Goal: Navigation & Orientation: Find specific page/section

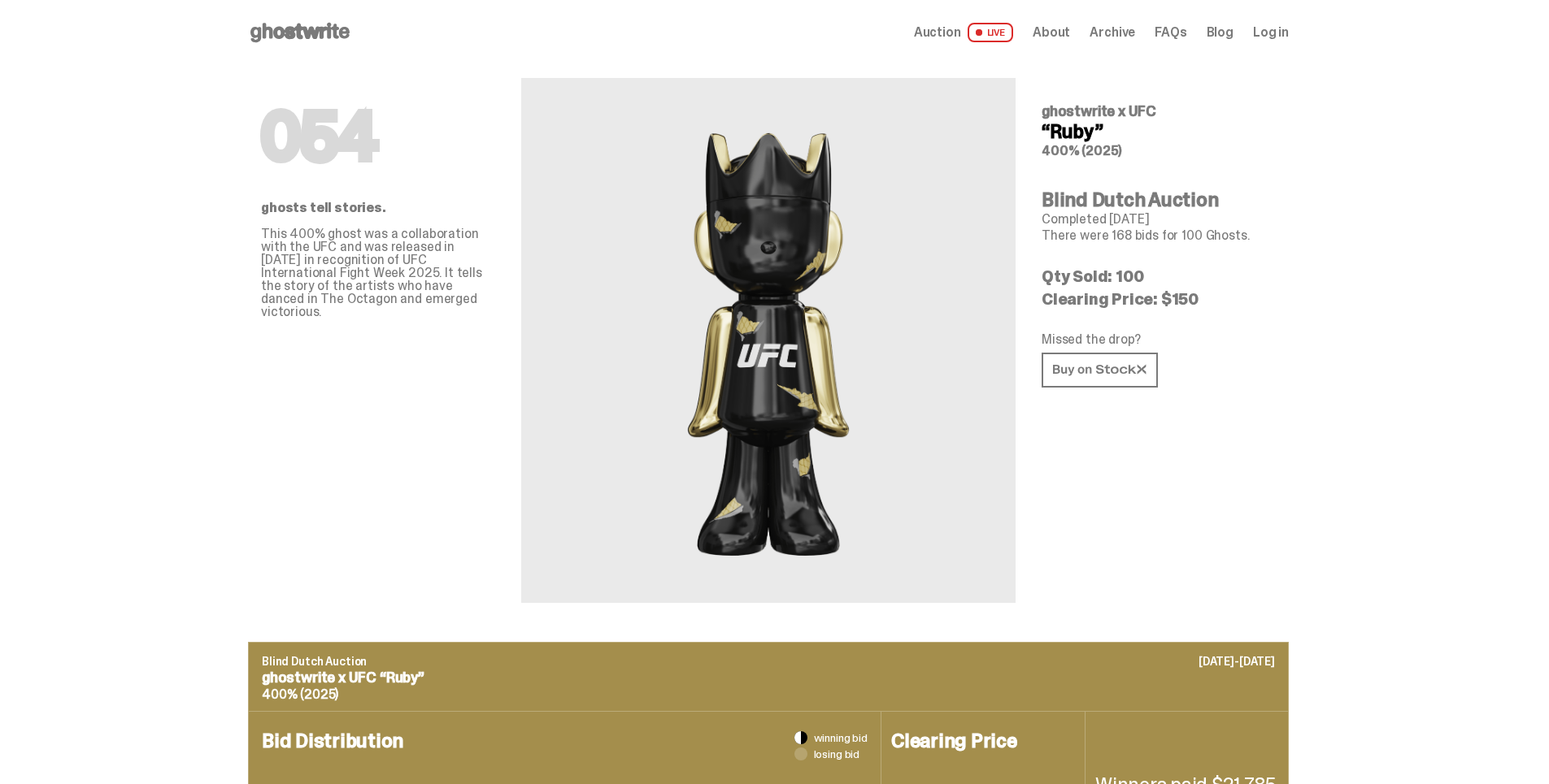
click at [321, 29] on icon at bounding box center [300, 32] width 104 height 26
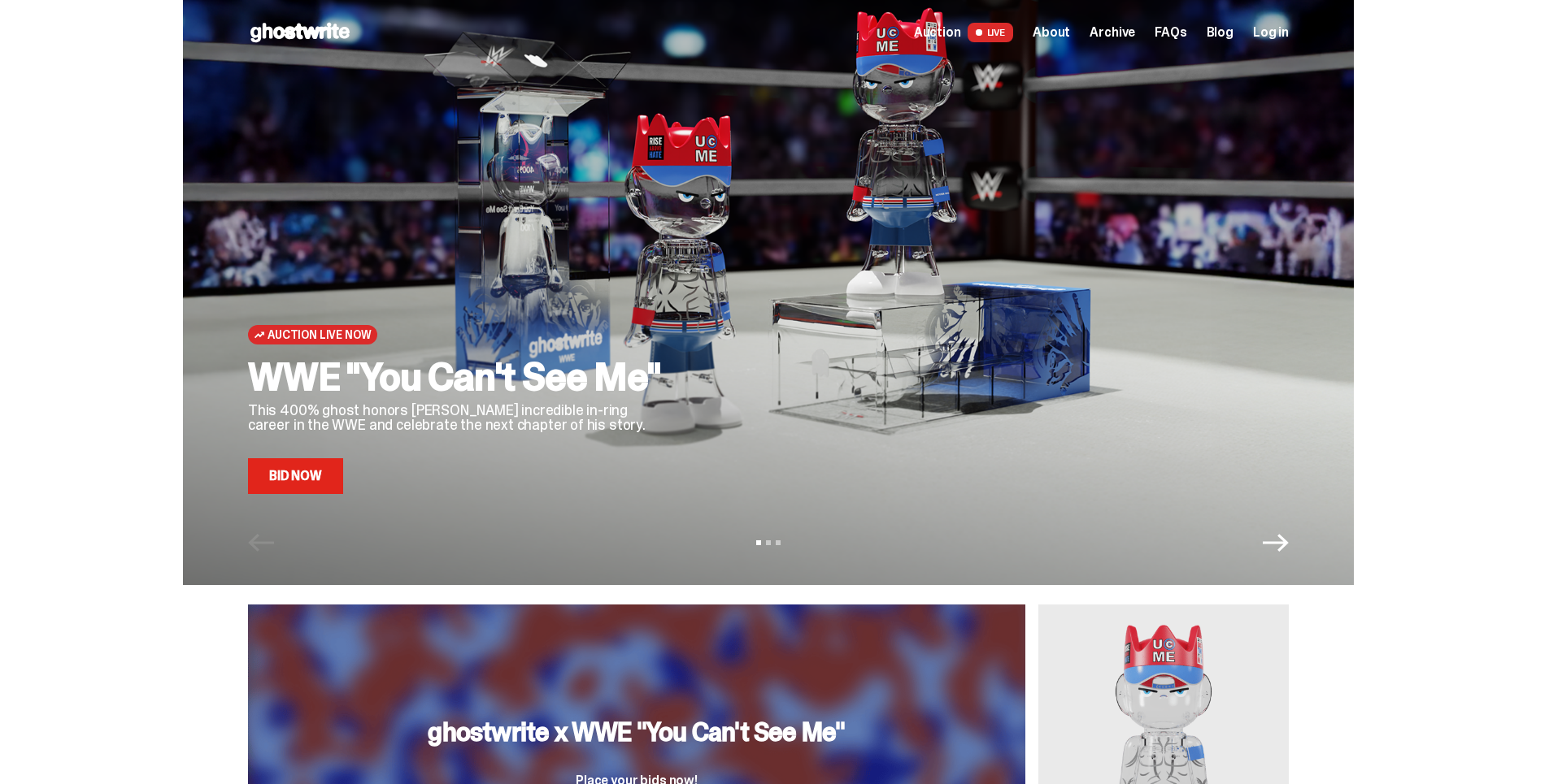
click at [370, 373] on h2 "WWE "You Can't See Me"" at bounding box center [459, 377] width 422 height 39
click at [322, 481] on link "Bid Now" at bounding box center [295, 476] width 95 height 36
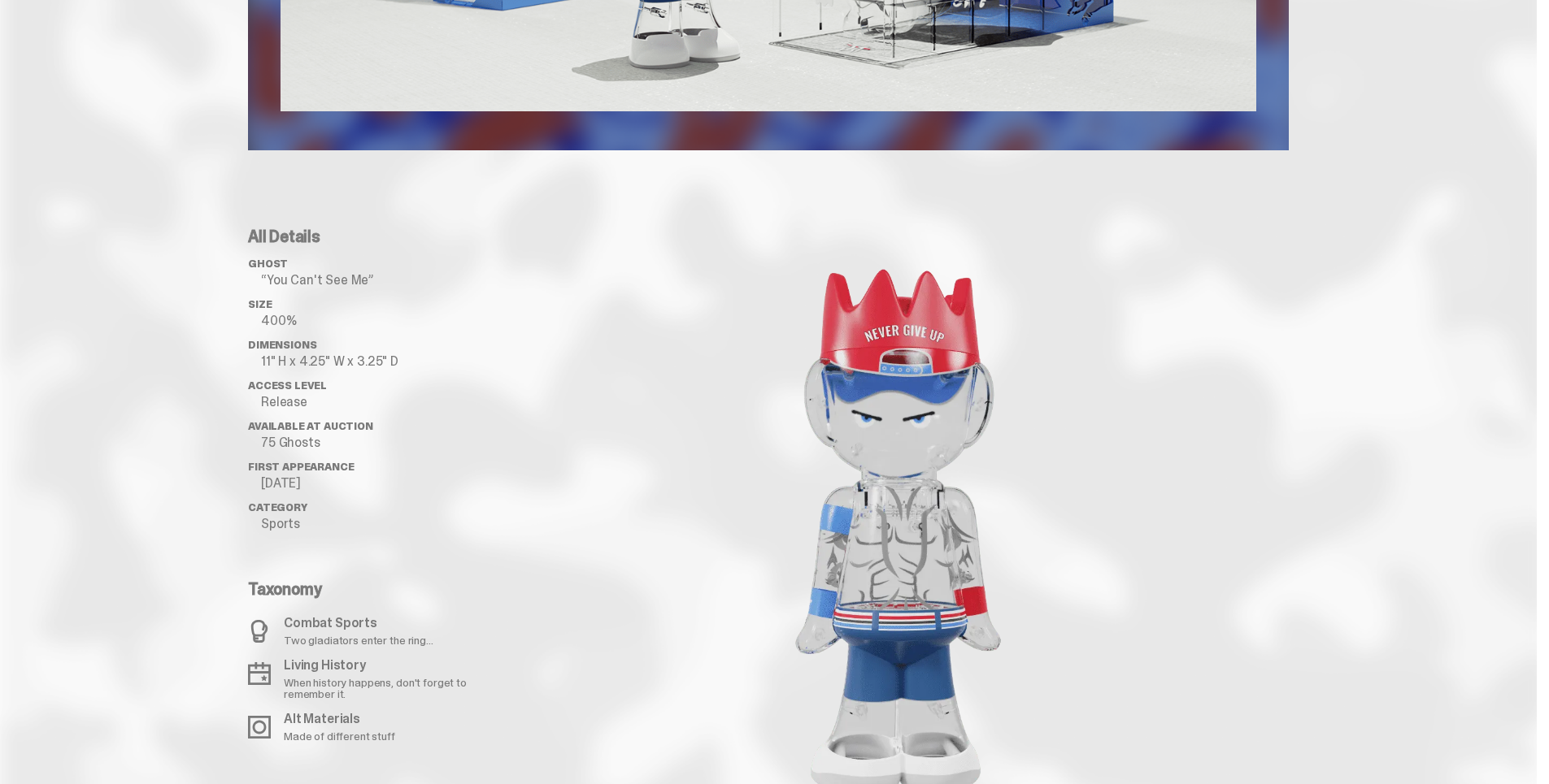
scroll to position [1463, 0]
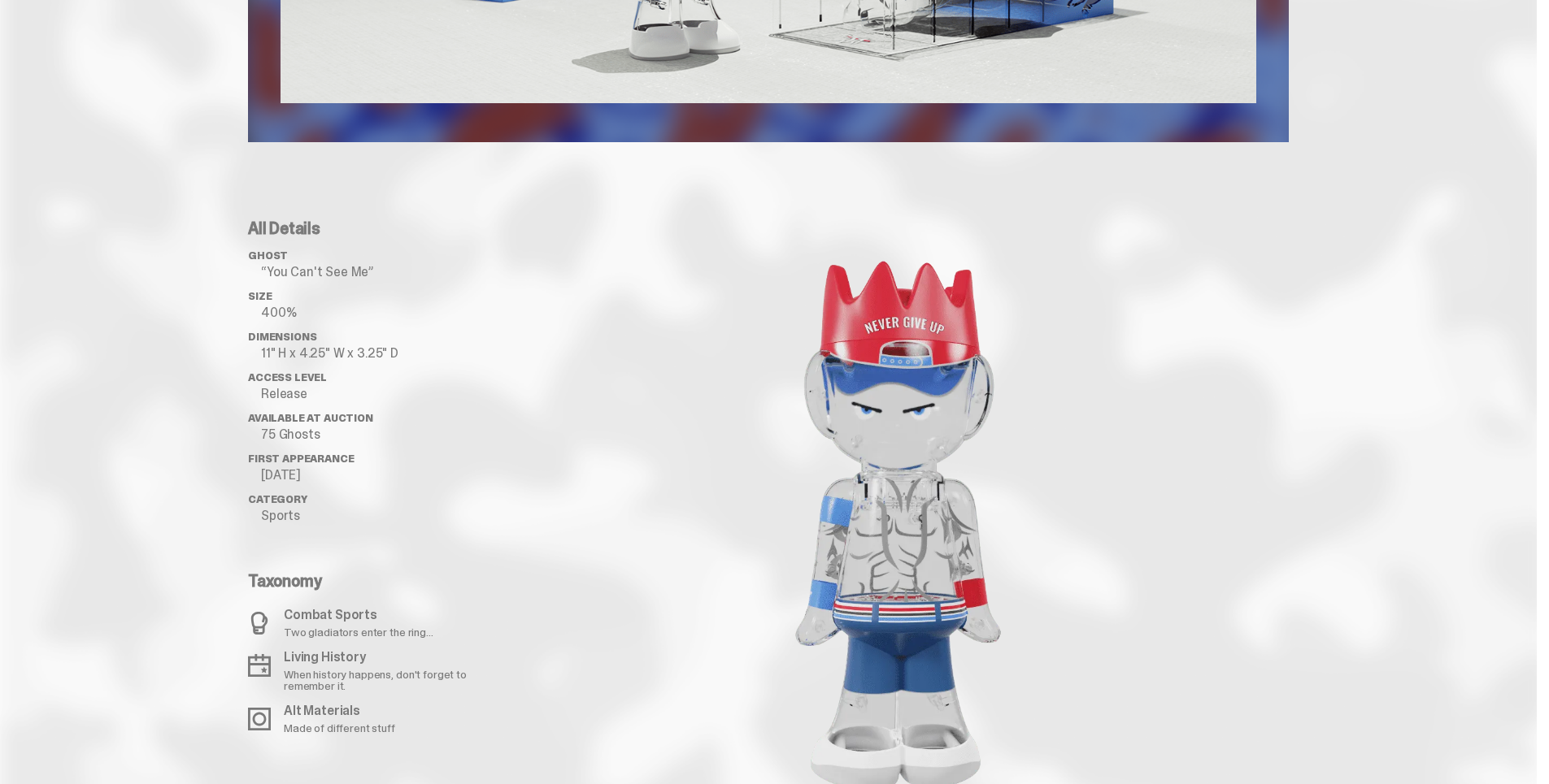
drag, startPoint x: 901, startPoint y: 590, endPoint x: 758, endPoint y: 535, distance: 153.2
click at [732, 548] on div at bounding box center [898, 523] width 780 height 607
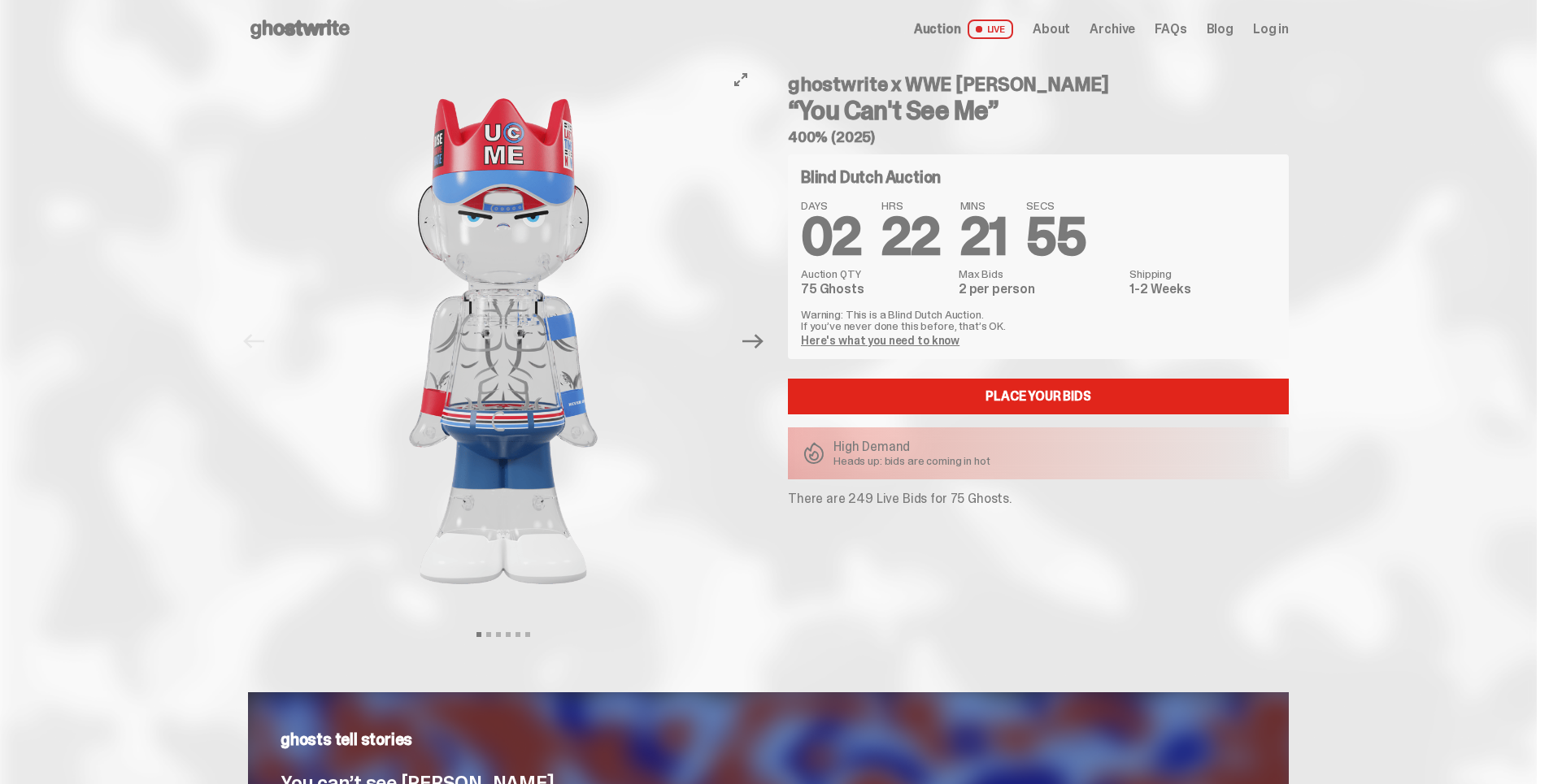
scroll to position [0, 0]
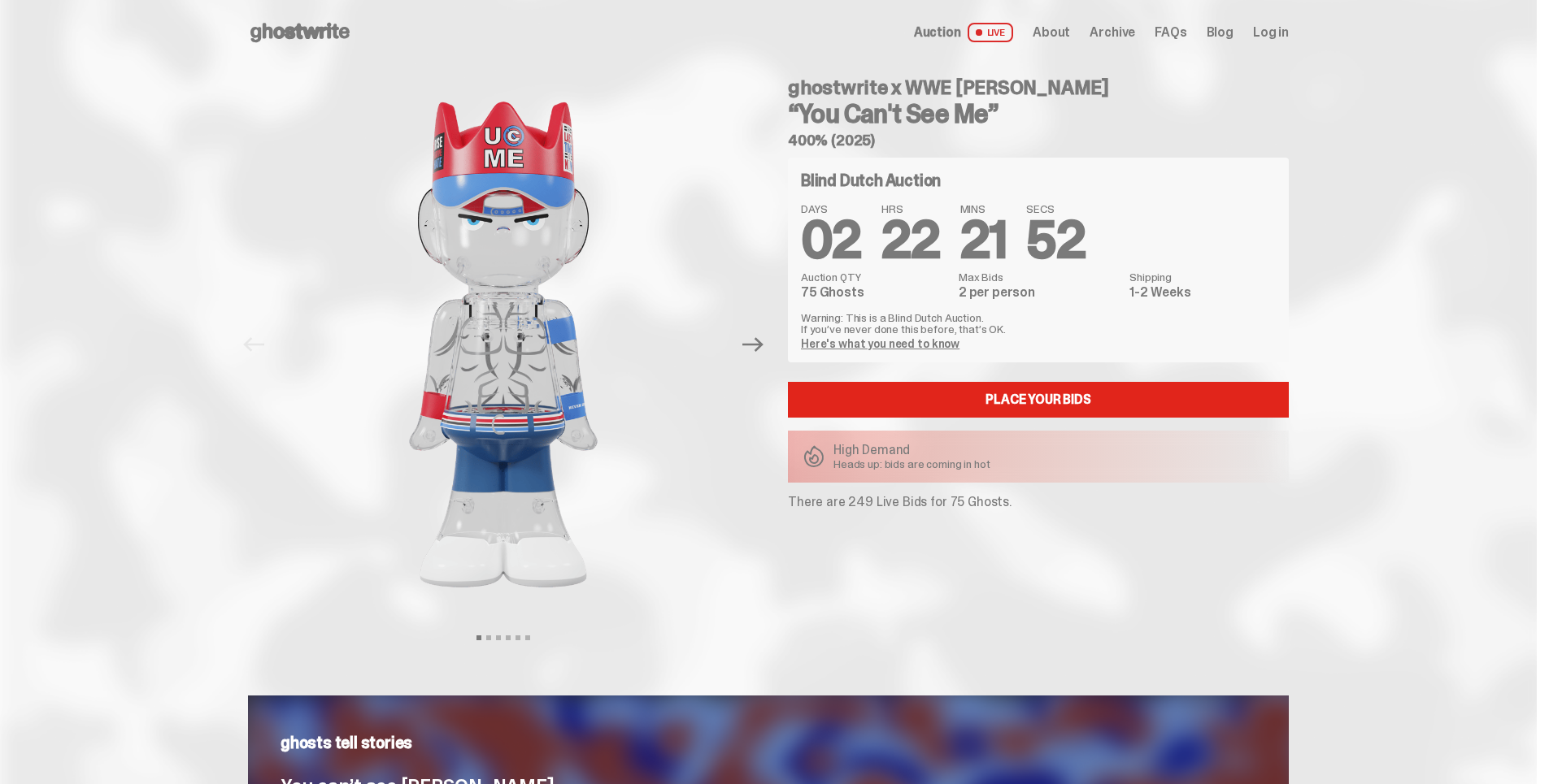
click at [1130, 33] on span "Archive" at bounding box center [1111, 33] width 45 height 13
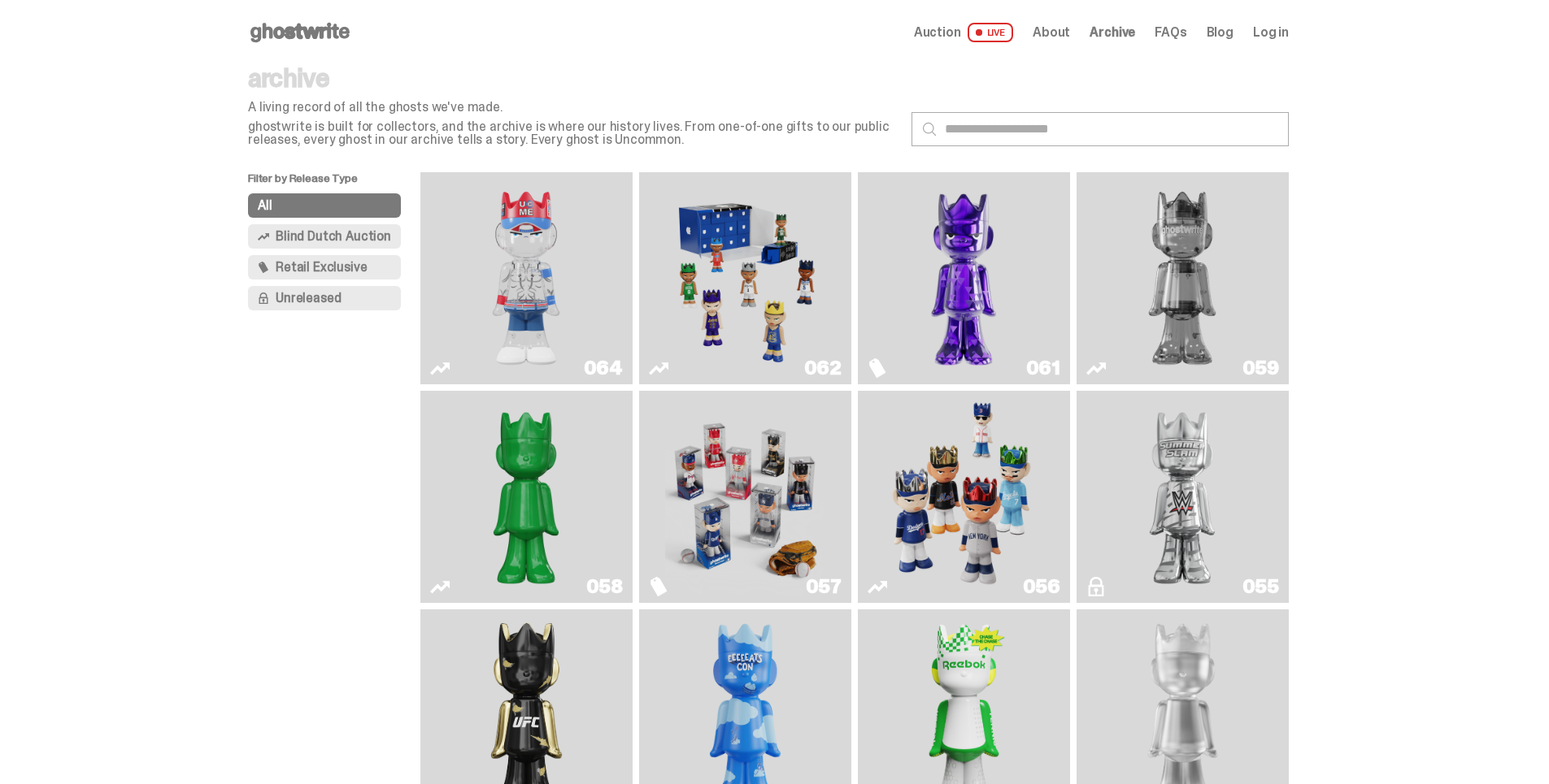
click at [800, 270] on img "Game Face (2025)" at bounding box center [745, 278] width 160 height 199
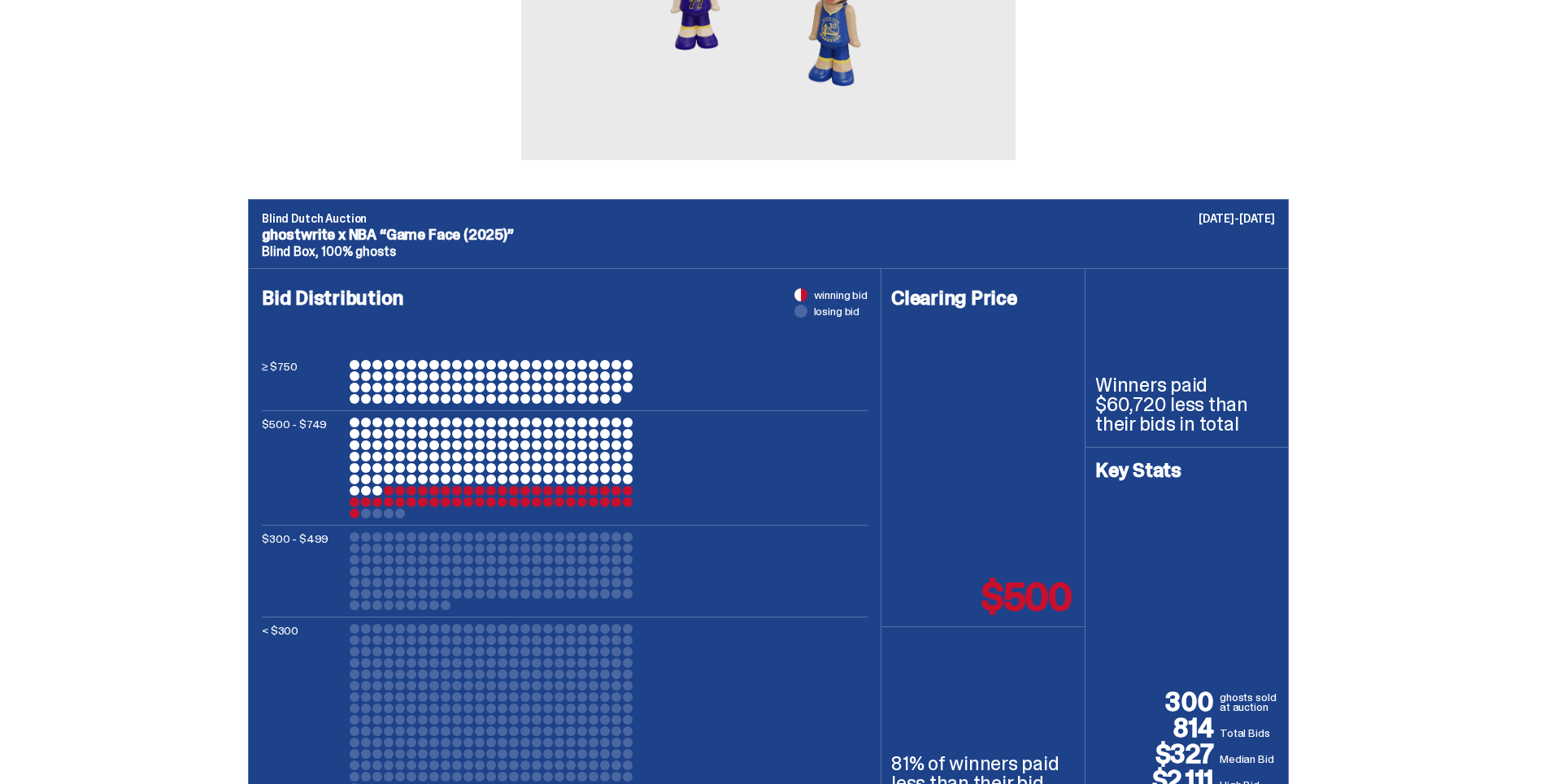
scroll to position [407, 0]
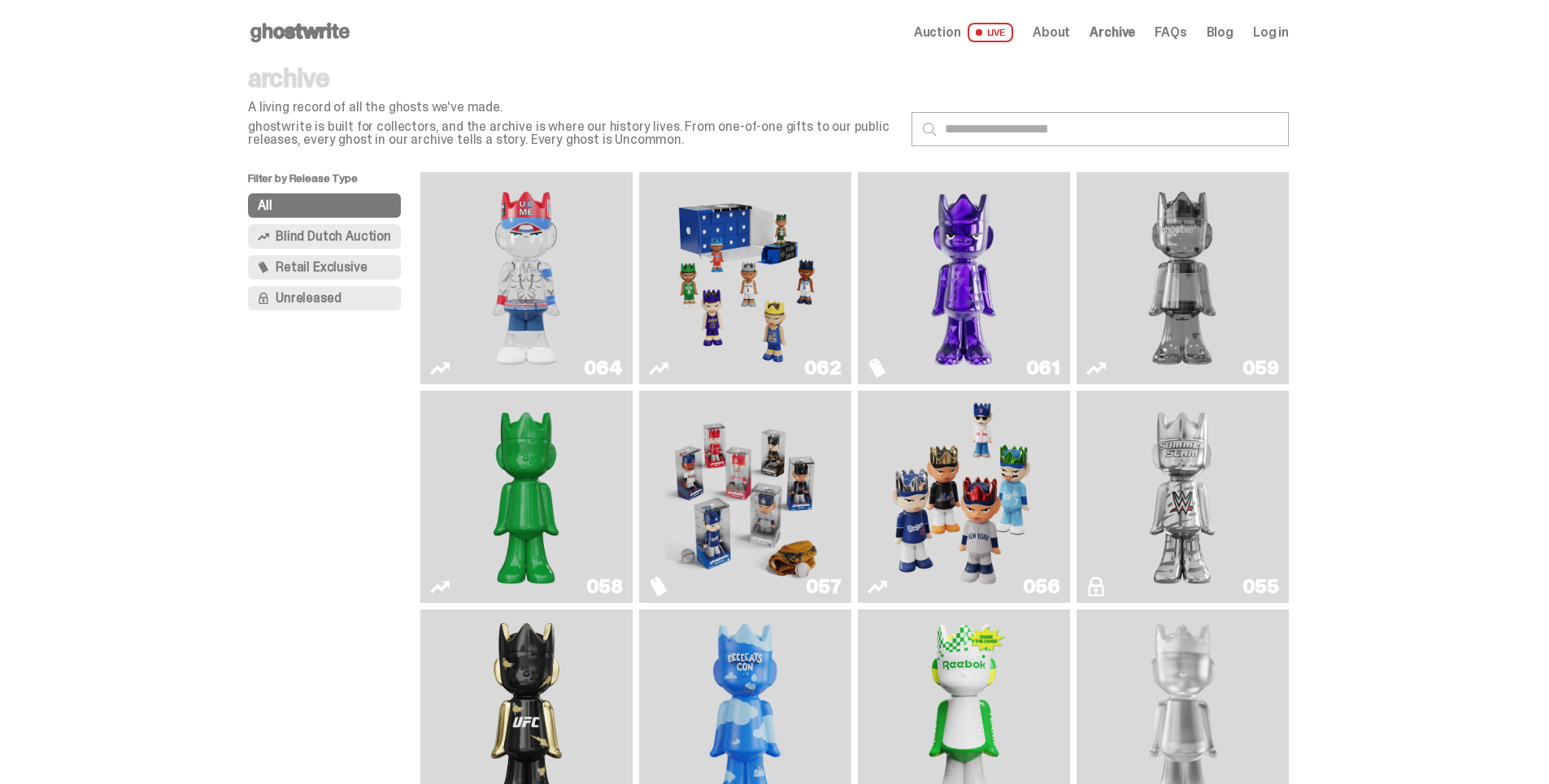
click at [1004, 277] on img "Fantasy" at bounding box center [964, 278] width 160 height 199
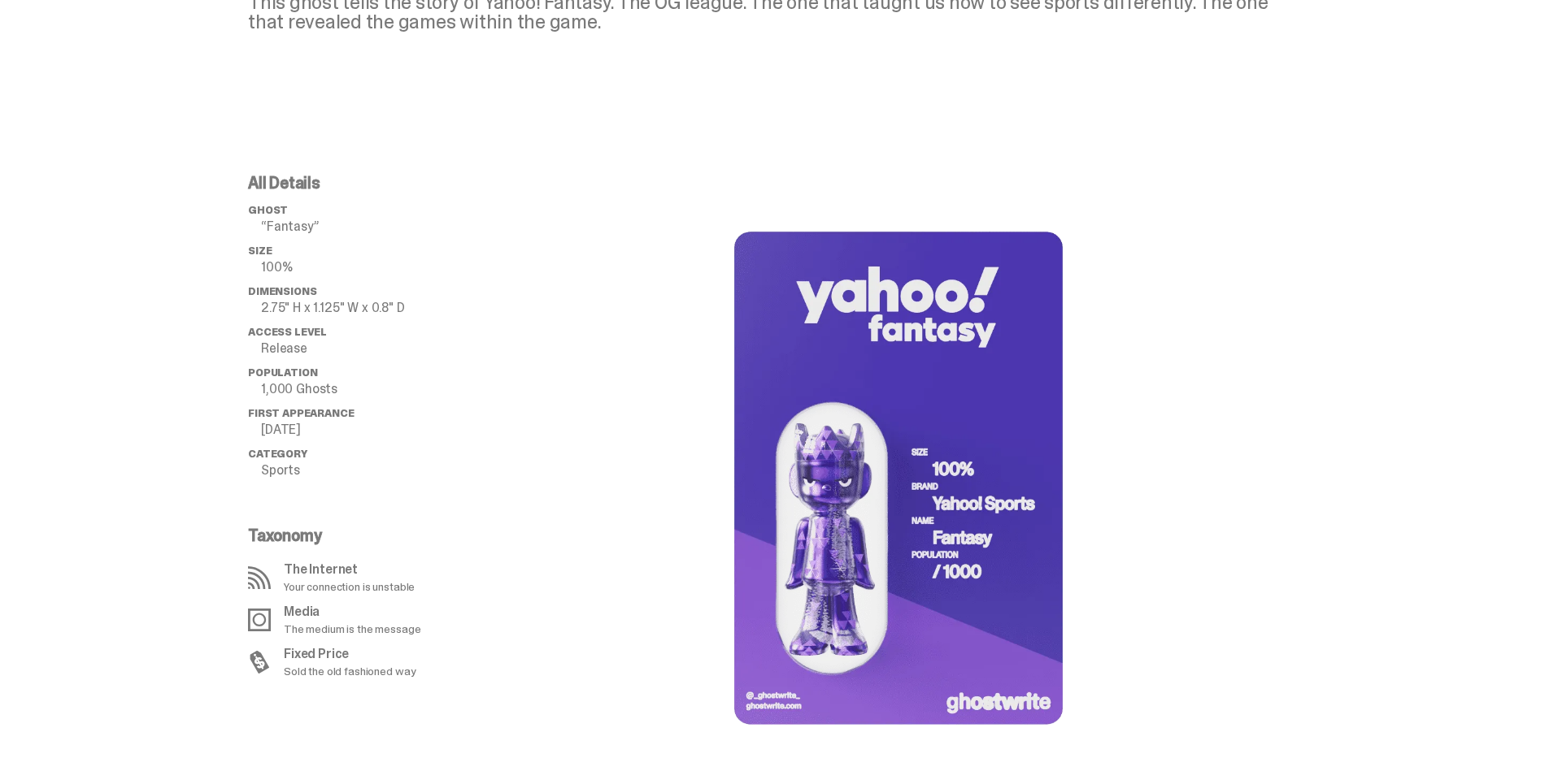
scroll to position [946, 0]
